Goal: Task Accomplishment & Management: Manage account settings

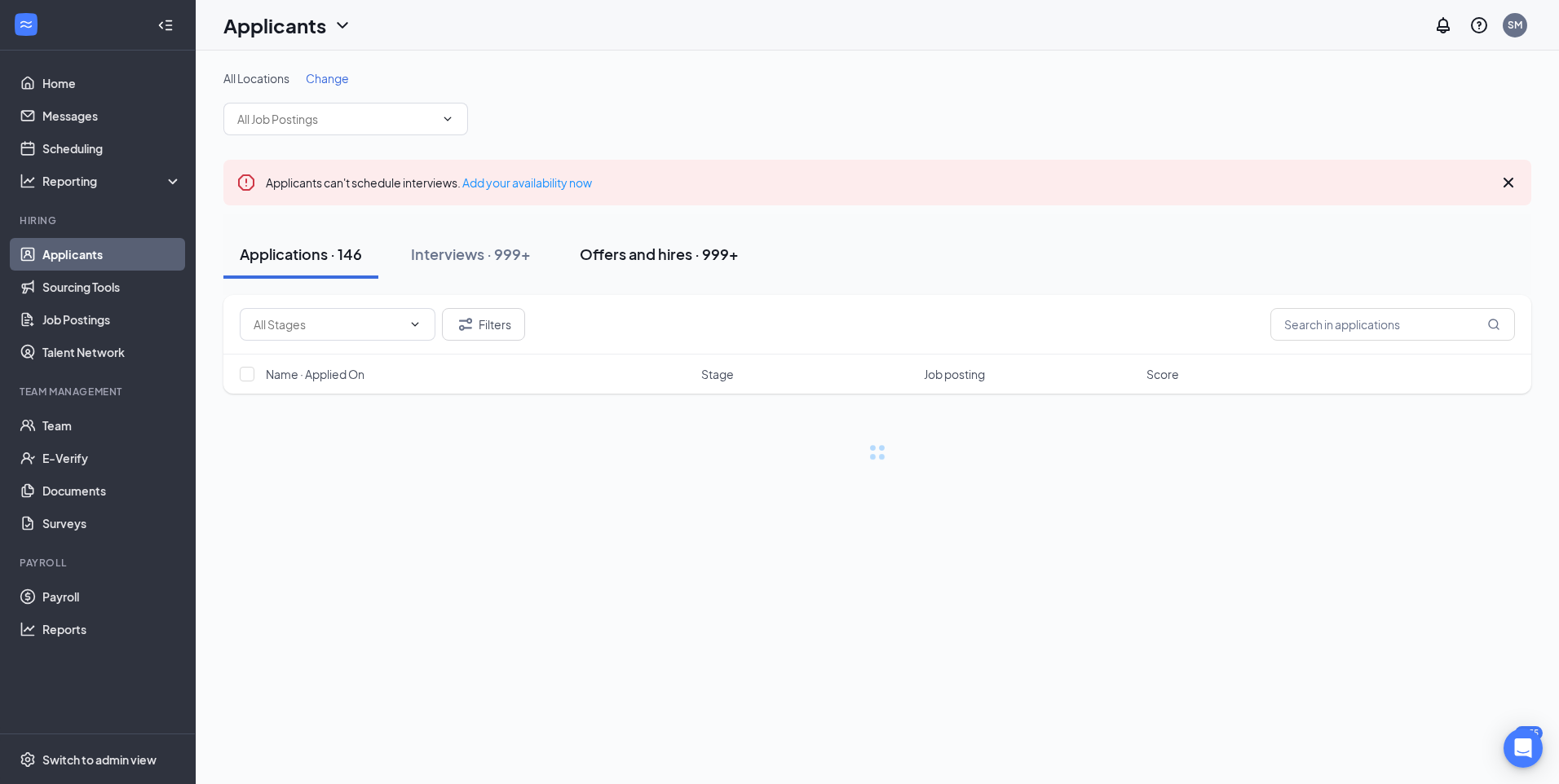
click at [703, 264] on button "Offers and hires · 999+" at bounding box center [660, 254] width 192 height 49
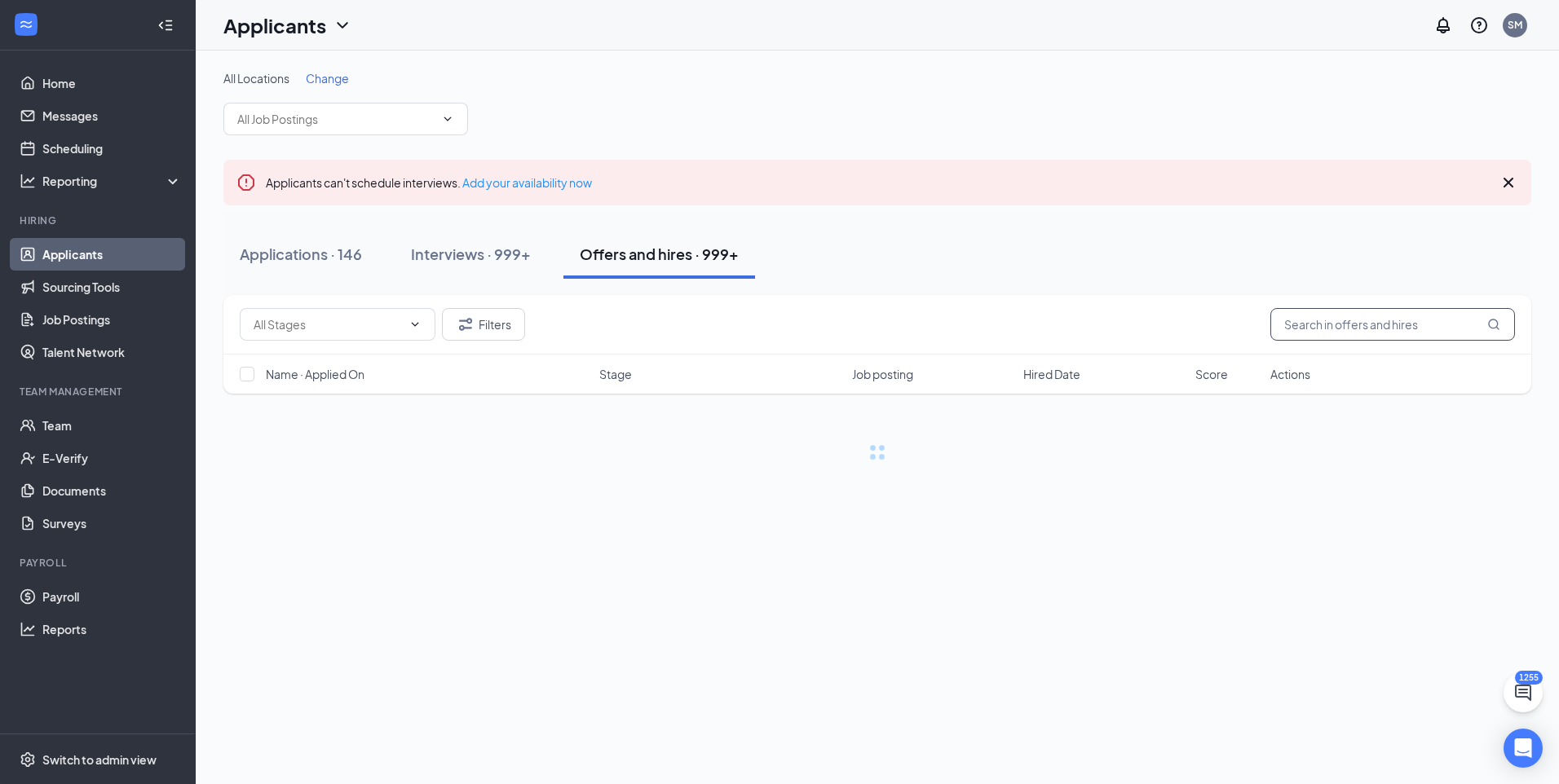
click at [1437, 323] on input "text" at bounding box center [1393, 323] width 245 height 32
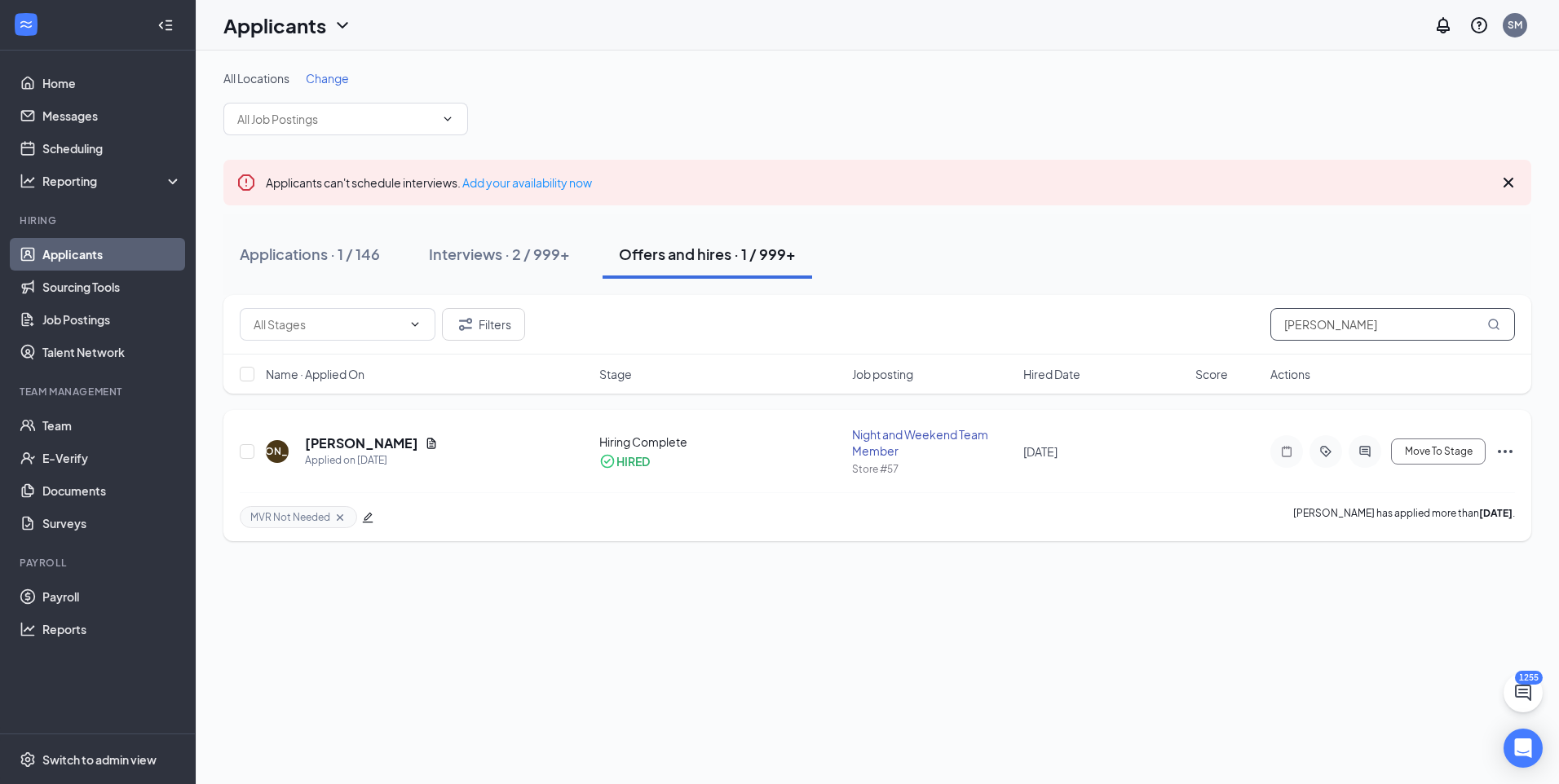
type input "[PERSON_NAME]"
click at [348, 439] on h5 "[PERSON_NAME]" at bounding box center [361, 443] width 113 height 18
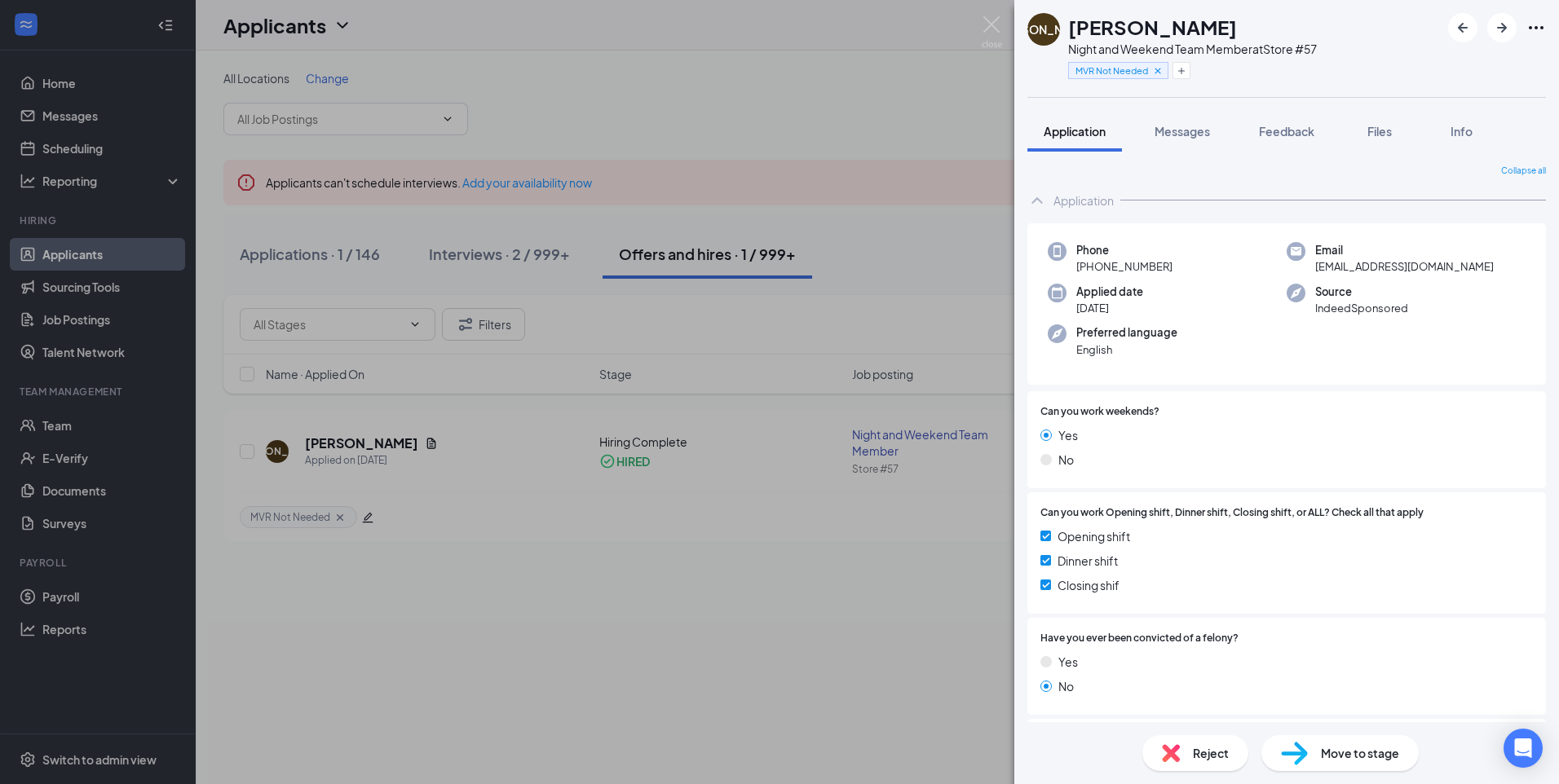
click at [572, 705] on div "[PERSON_NAME] Night and Weekend Team Member at Store #57 MVR Not Needed Applica…" at bounding box center [780, 392] width 1559 height 784
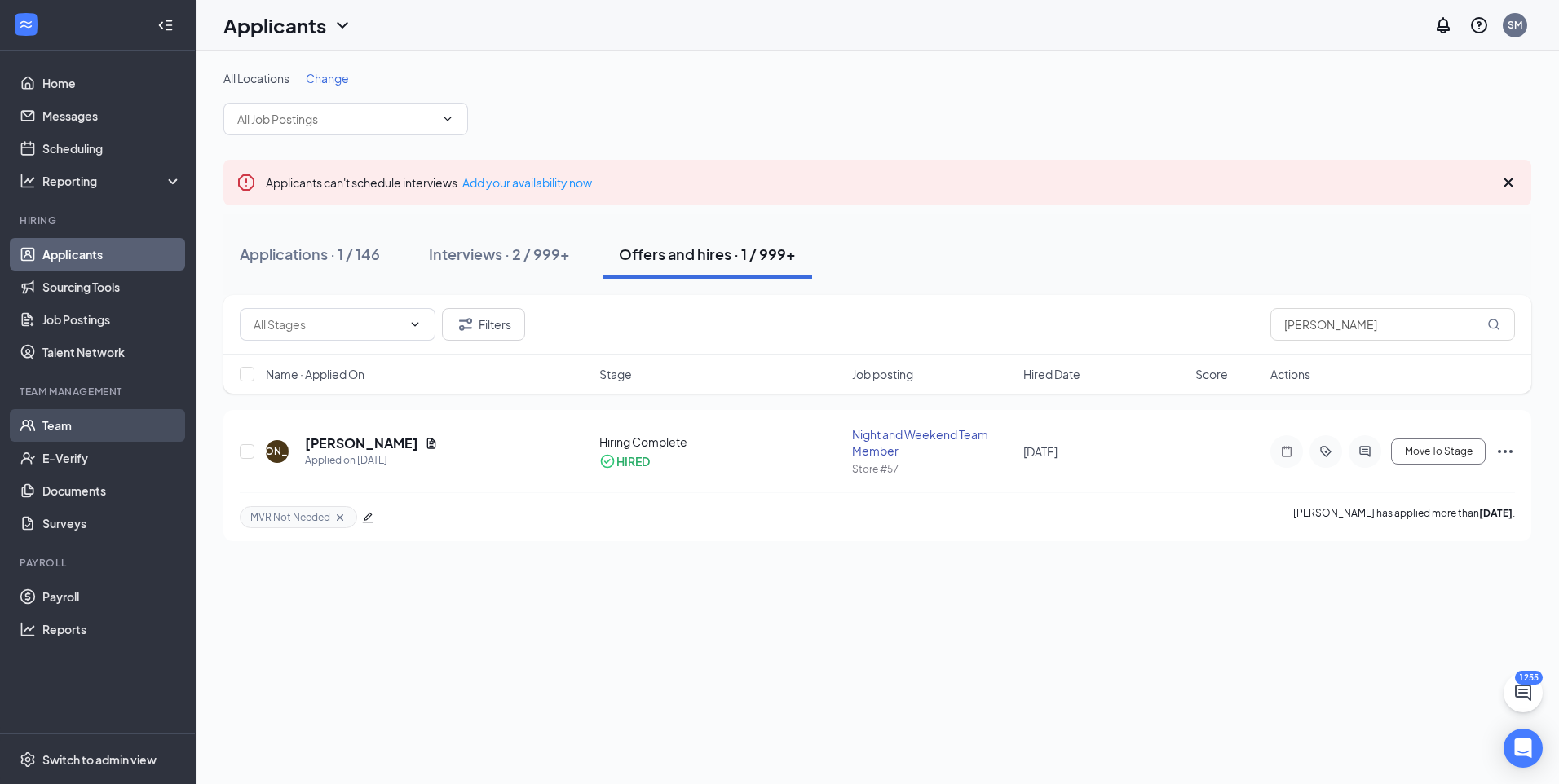
click at [53, 435] on link "Team" at bounding box center [112, 425] width 139 height 32
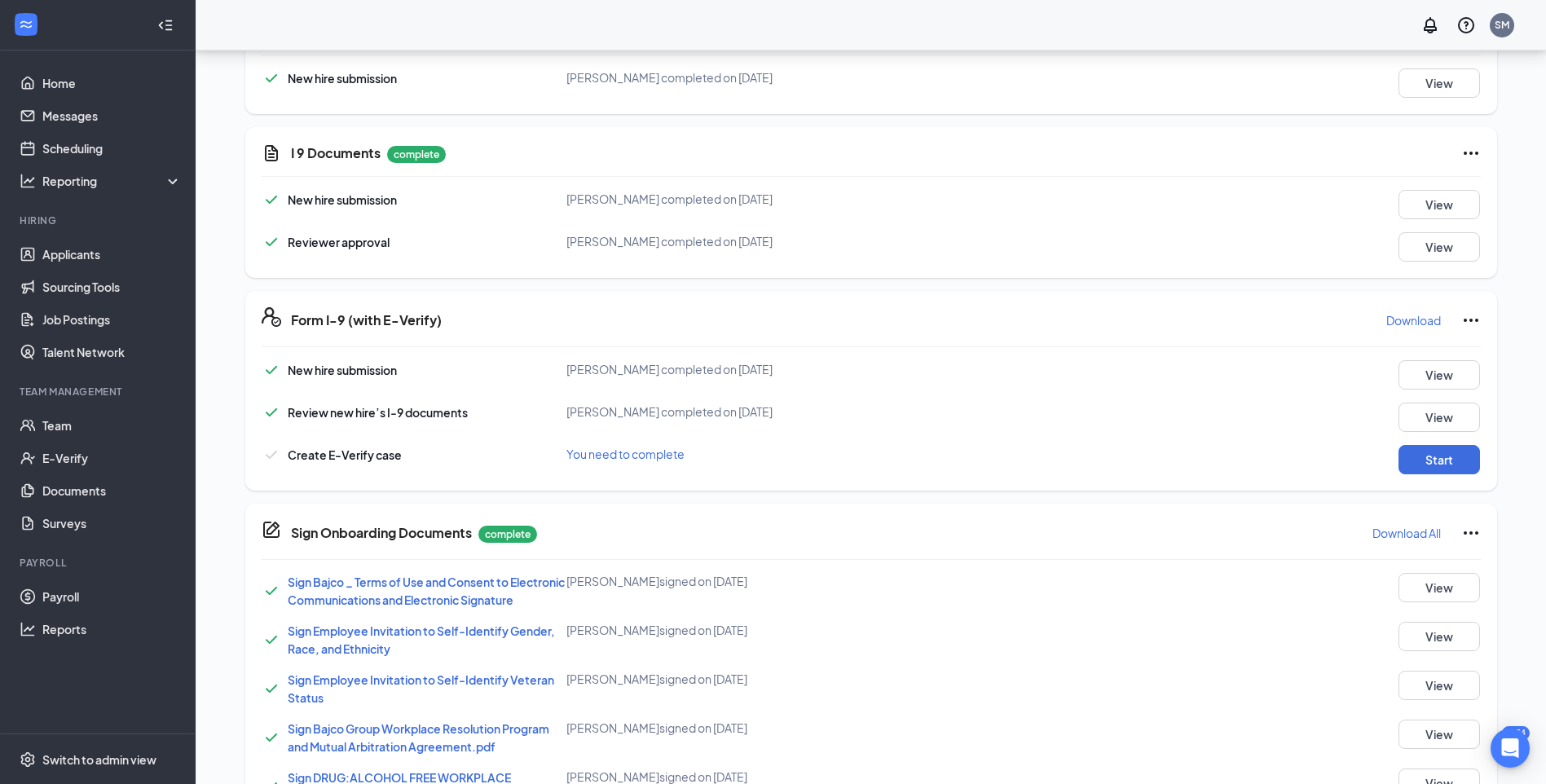
scroll to position [72, 0]
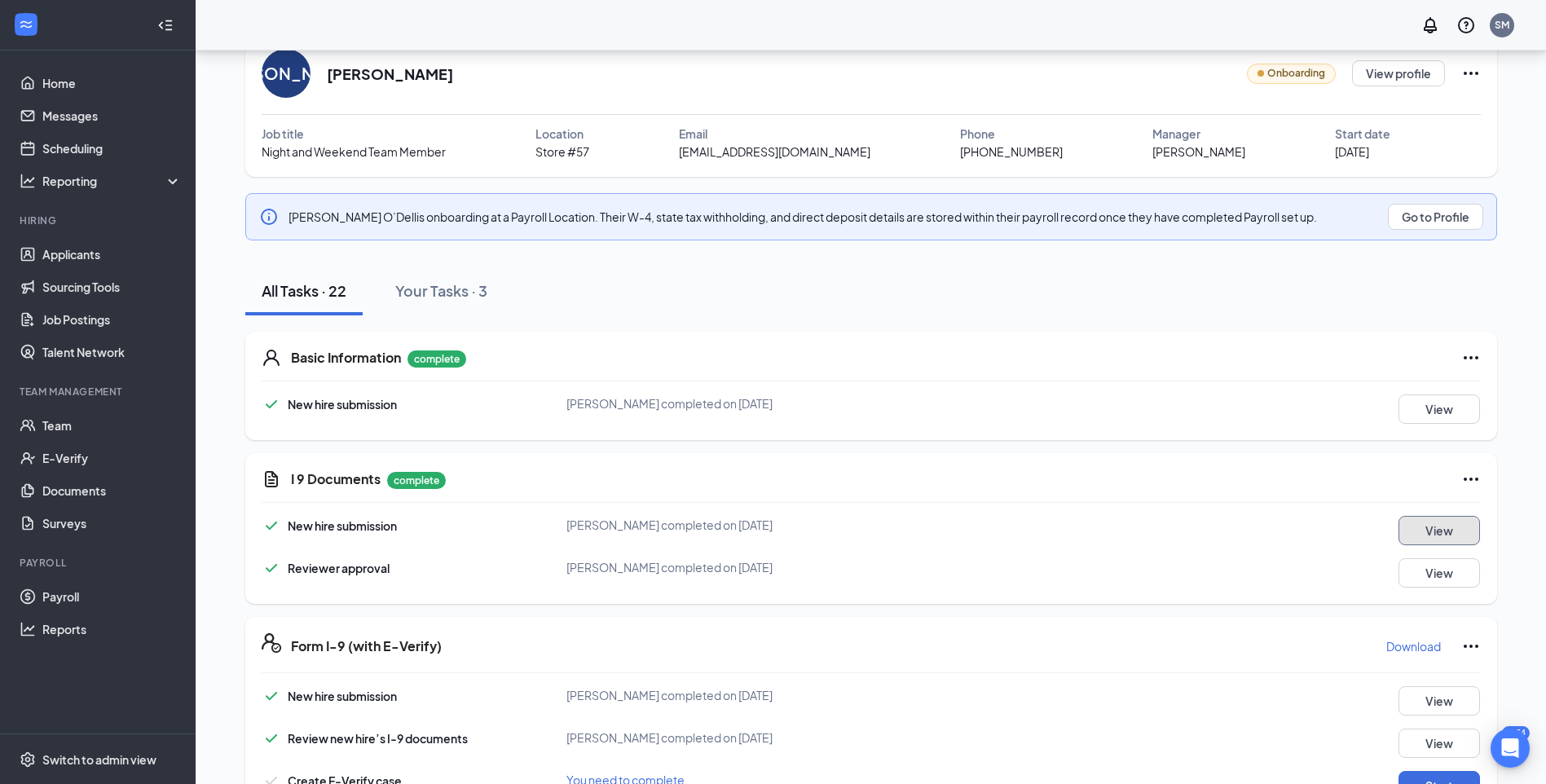
click at [1473, 536] on button "View" at bounding box center [1439, 530] width 82 height 29
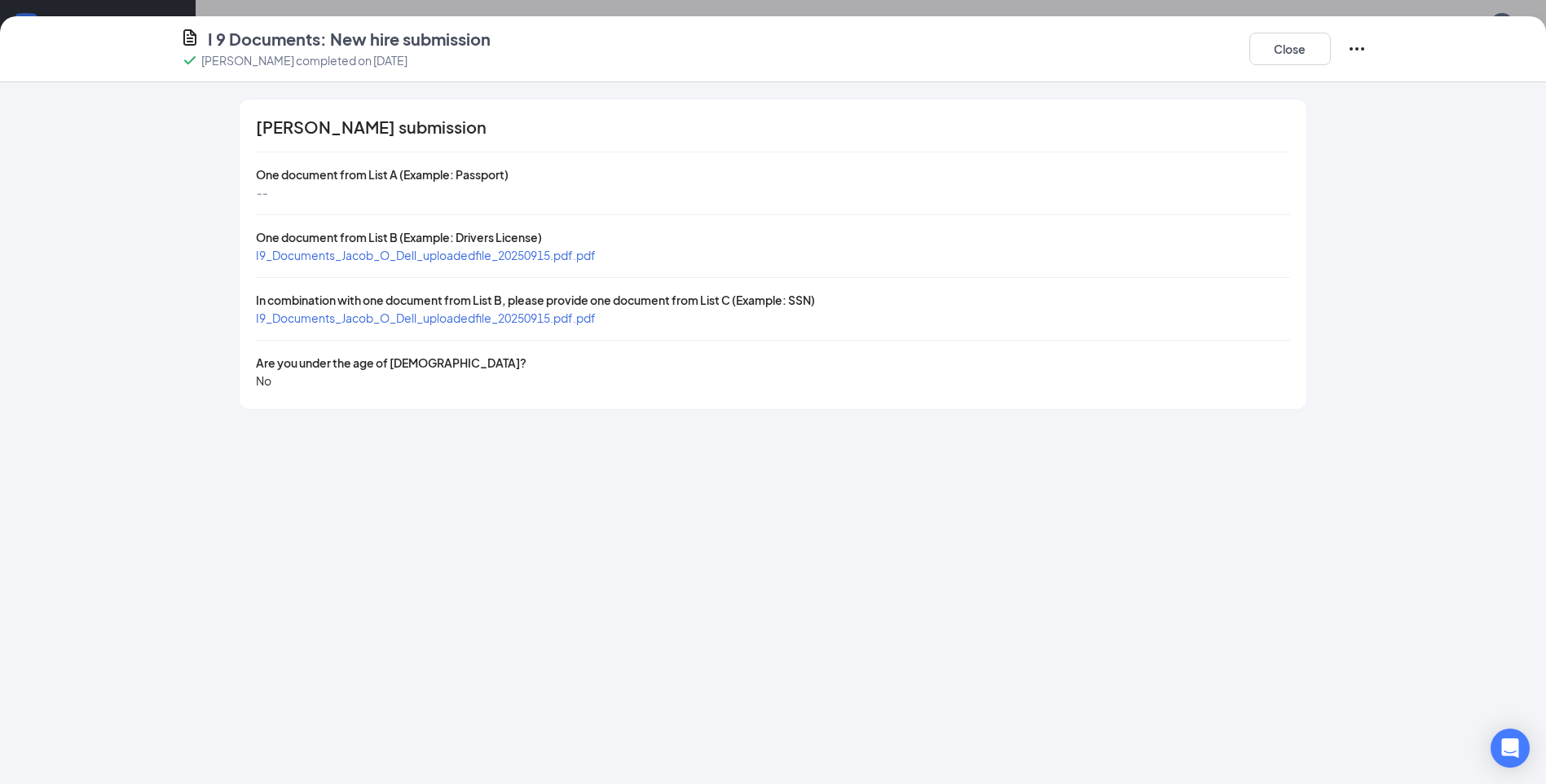
click at [483, 258] on span "I9_Documents_Jacob_O_Dell_uploadedfile_20250915.pdf.pdf" at bounding box center [425, 255] width 340 height 15
click at [379, 313] on span "I9_Documents_Jacob_O_Dell_uploadedfile_20250915.pdf.pdf" at bounding box center [425, 318] width 340 height 15
click at [1280, 53] on button "Close" at bounding box center [1290, 48] width 82 height 32
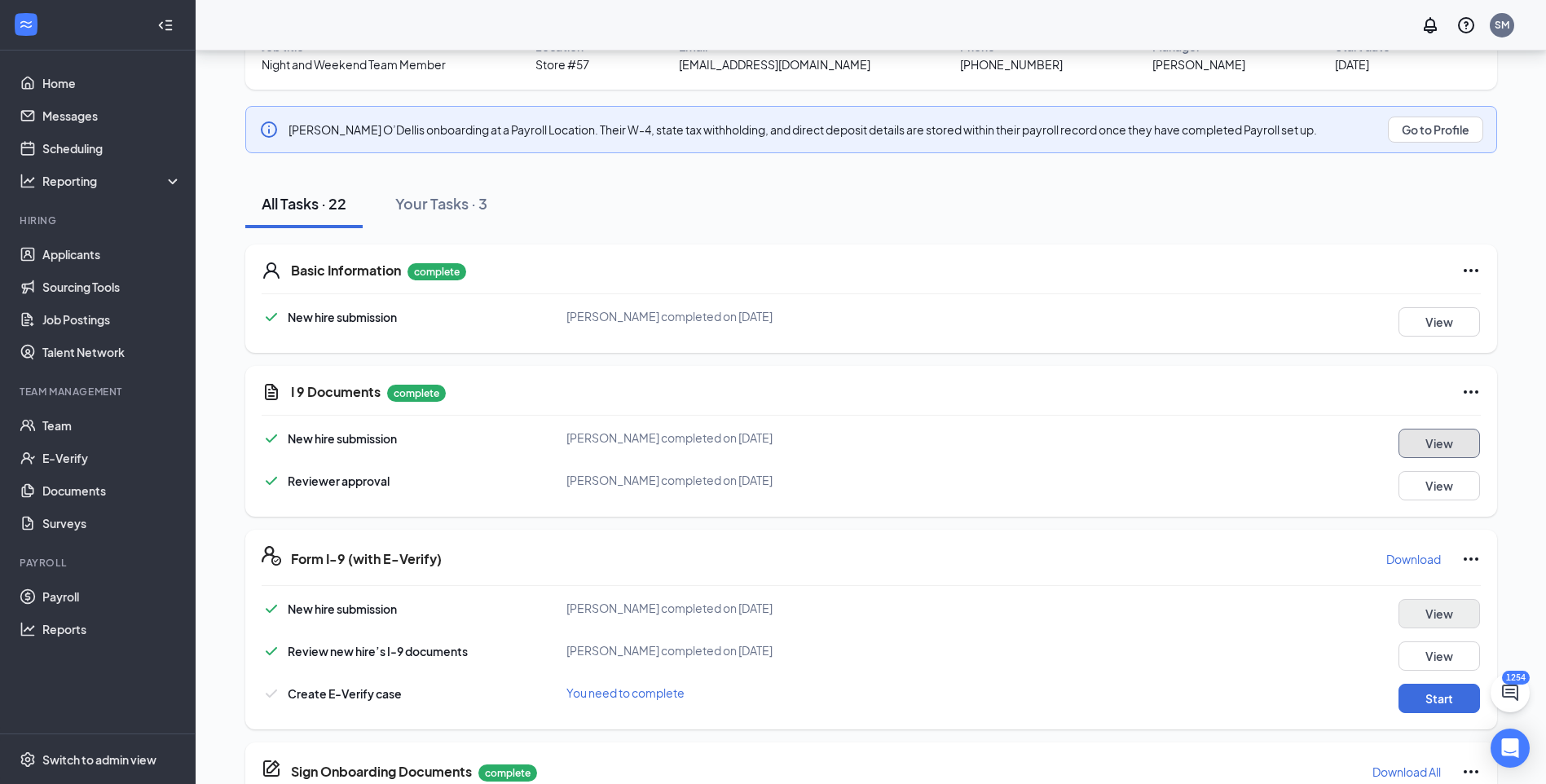
scroll to position [316, 0]
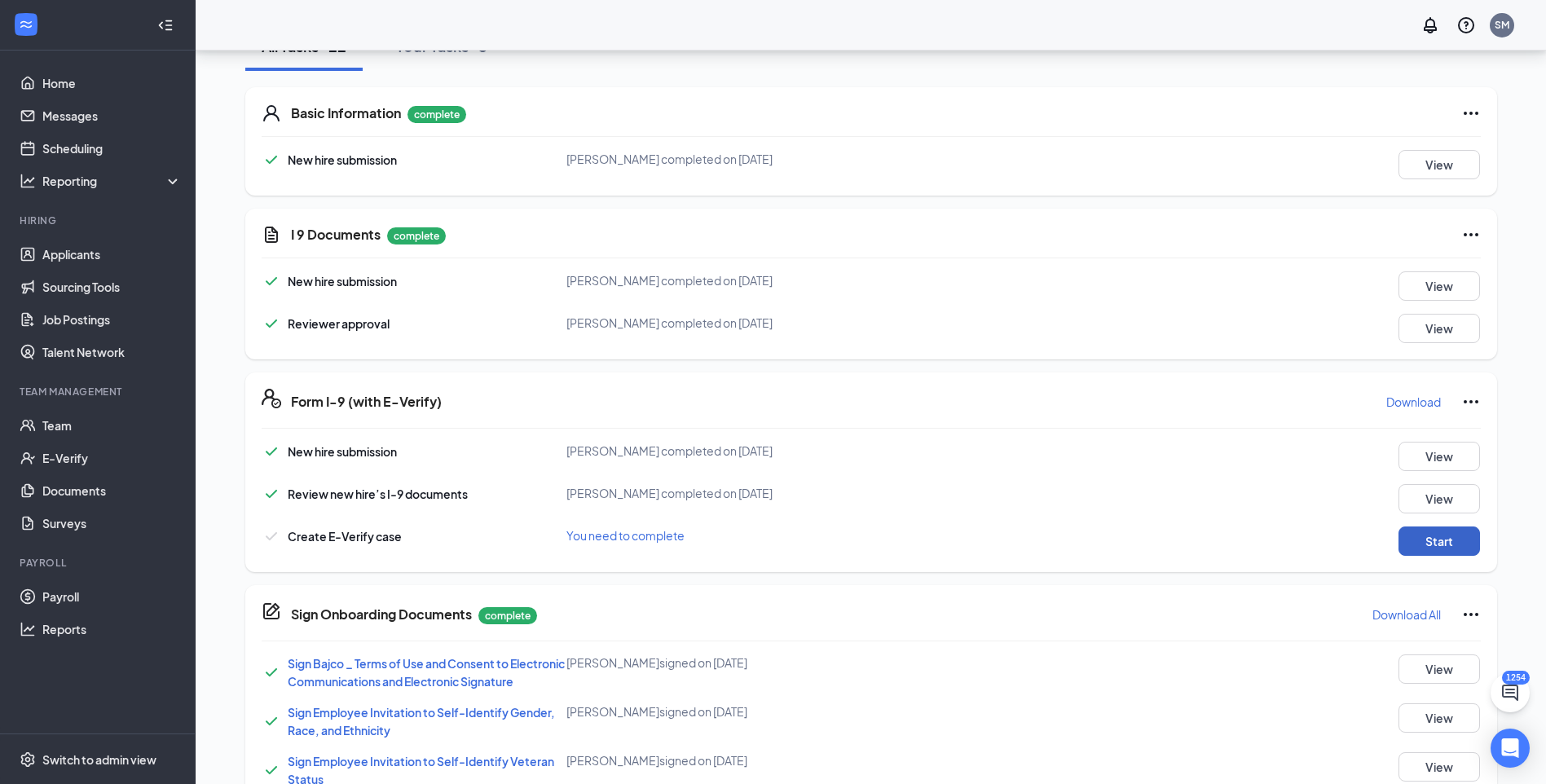
click at [1427, 533] on button "Start" at bounding box center [1439, 540] width 82 height 29
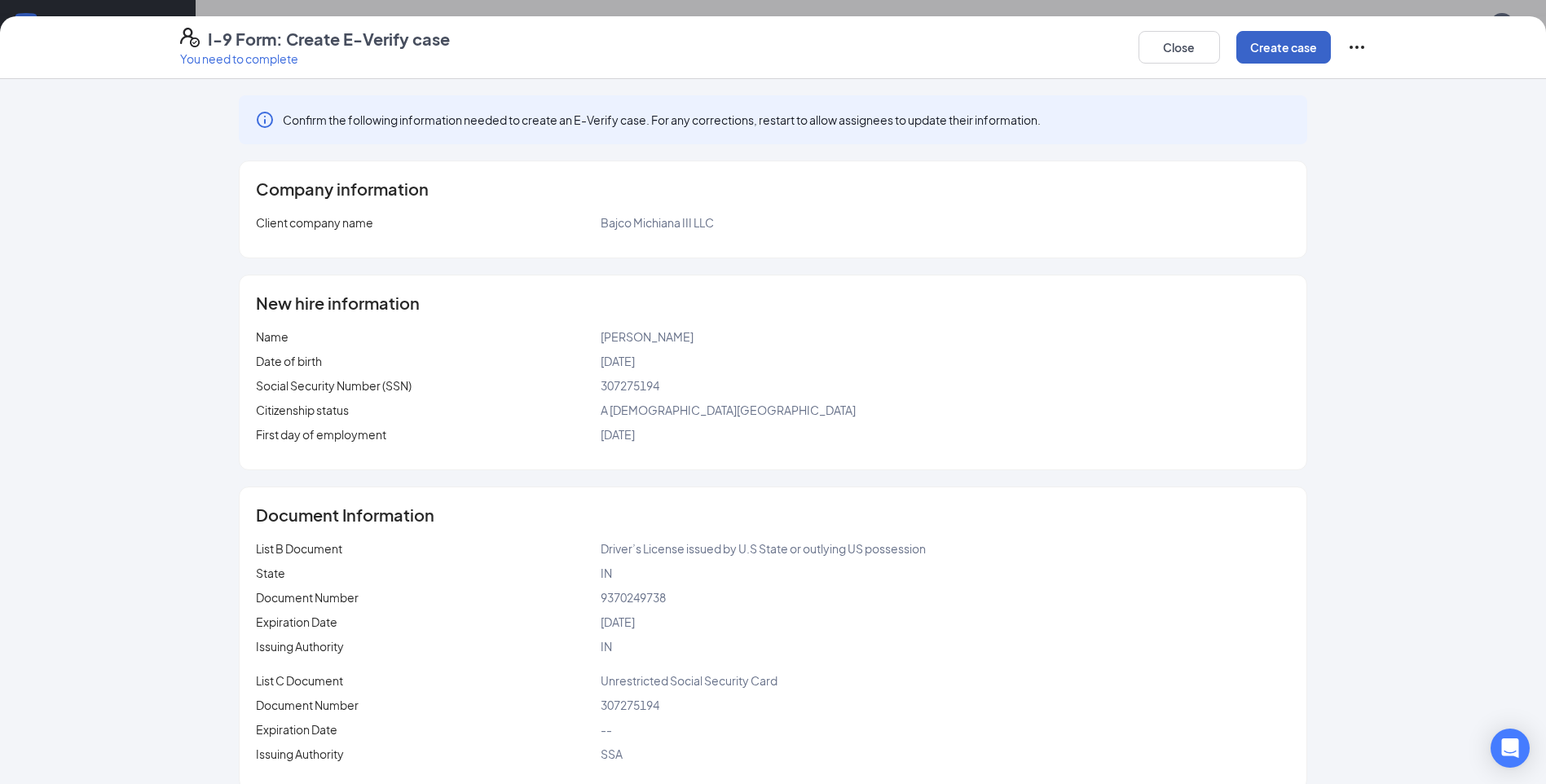
click at [1269, 48] on button "Create case" at bounding box center [1284, 46] width 94 height 32
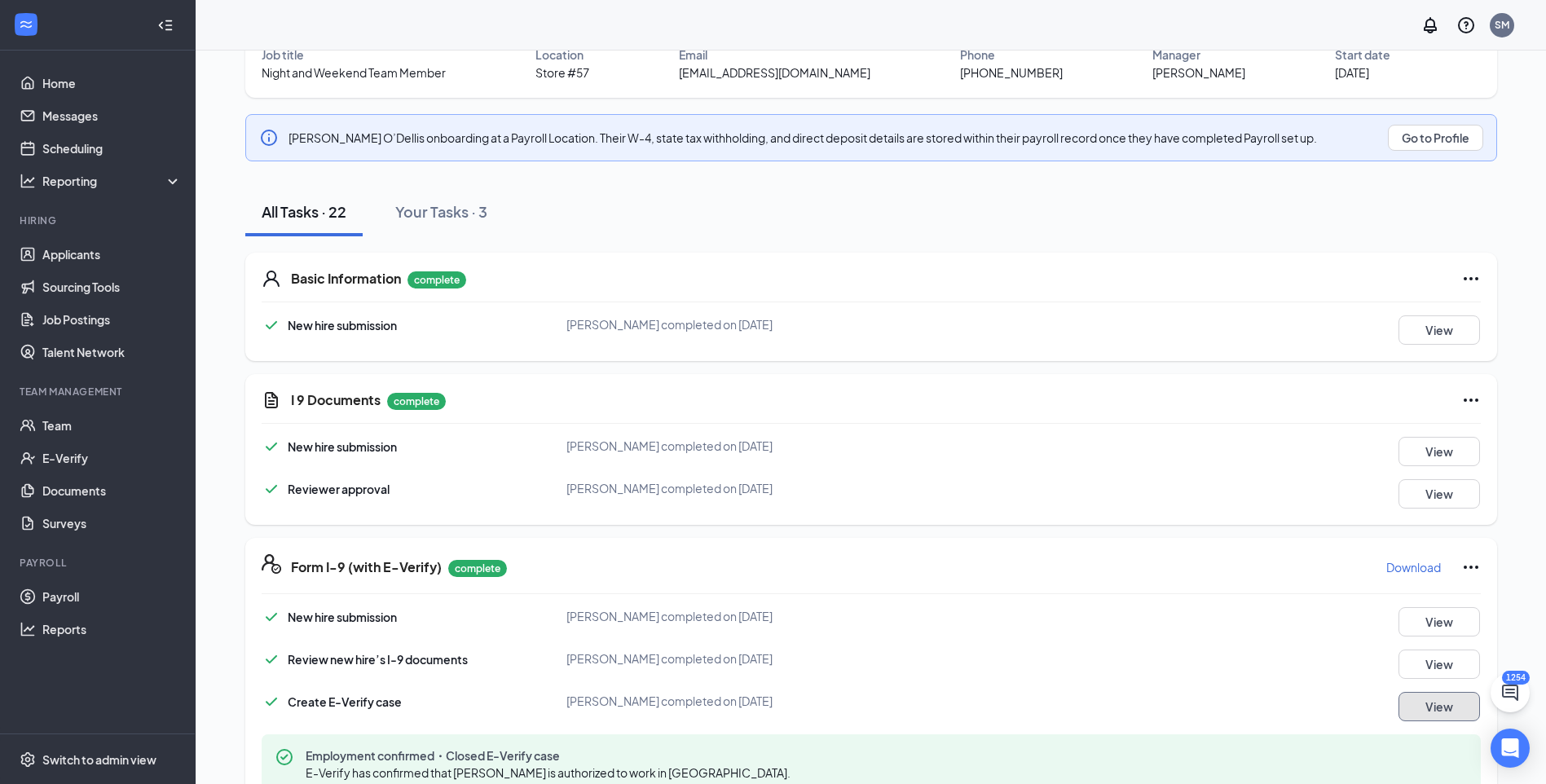
scroll to position [0, 0]
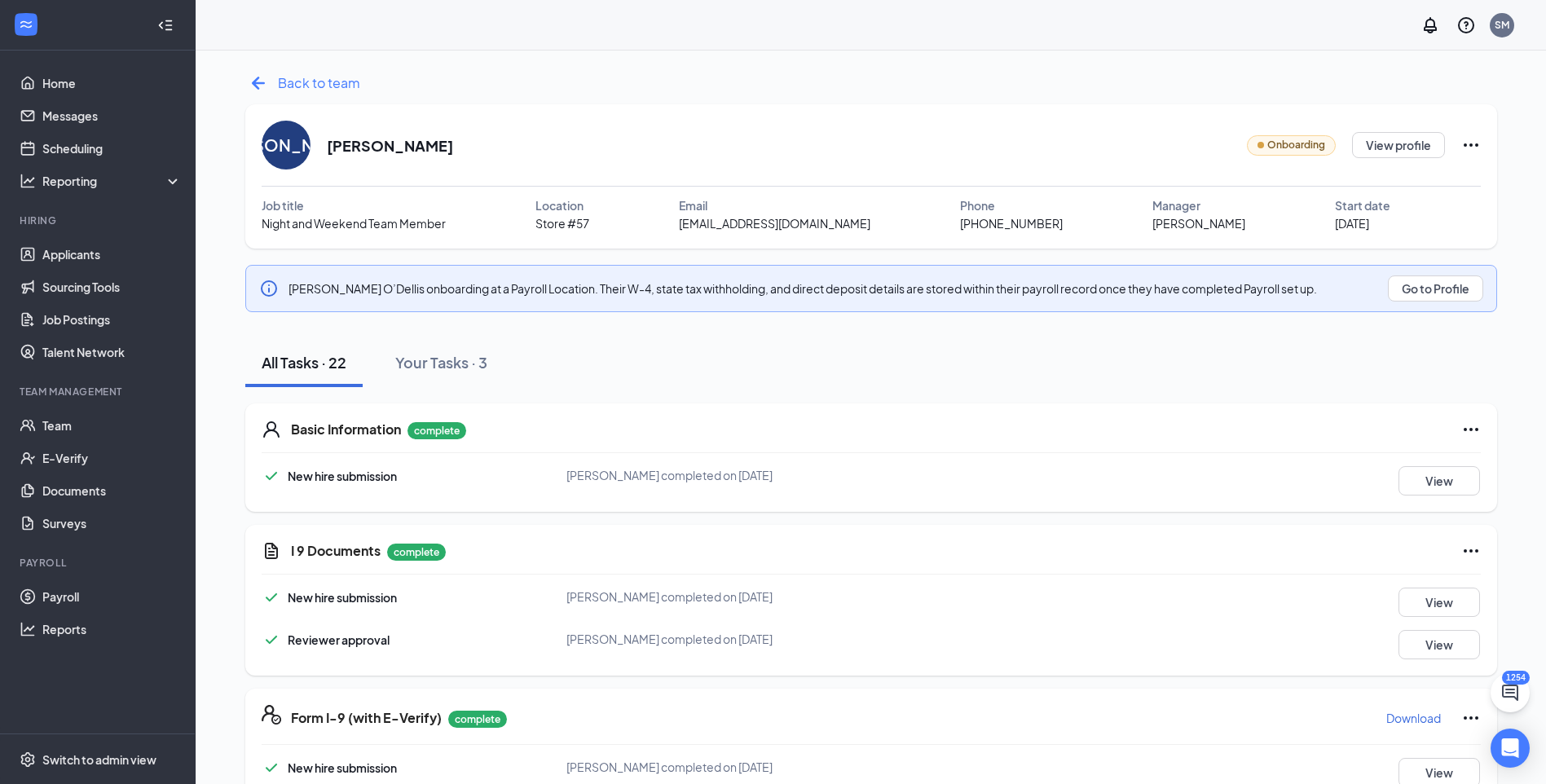
click at [331, 82] on span "Back to team" at bounding box center [319, 83] width 83 height 21
